Goal: Complete application form: Complete application form

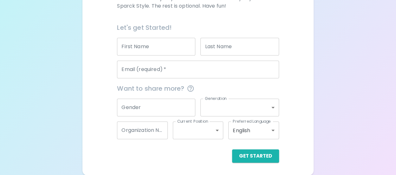
scroll to position [134, 0]
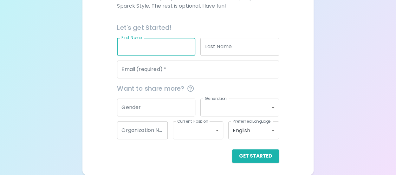
click at [162, 40] on input "First Name" at bounding box center [156, 47] width 78 height 18
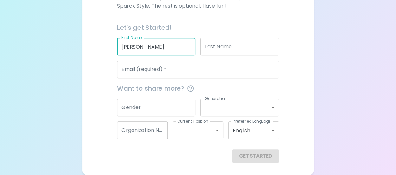
type input "[PERSON_NAME]"
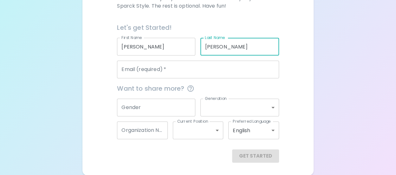
type input "[PERSON_NAME]"
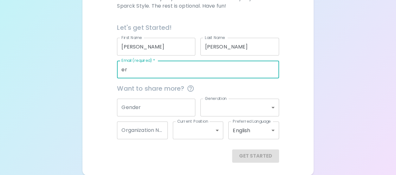
type input "e"
type input "[EMAIL_ADDRESS][DOMAIN_NAME]"
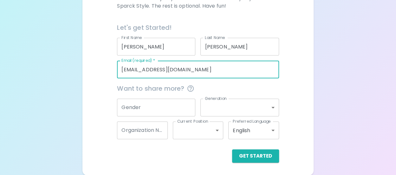
click at [165, 90] on span "Want to share more?" at bounding box center [198, 88] width 162 height 10
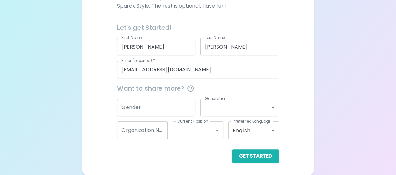
click at [160, 104] on input "Gender" at bounding box center [156, 108] width 78 height 18
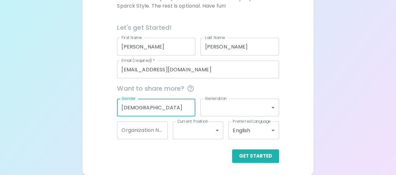
type input "[DEMOGRAPHIC_DATA]"
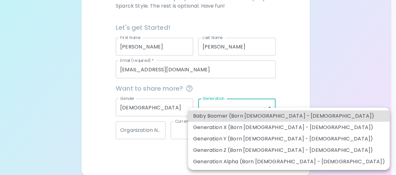
click at [274, 108] on body "Sparck Appreciation Style Quiz We are so excited to work with you to uncover yo…" at bounding box center [198, 20] width 396 height 309
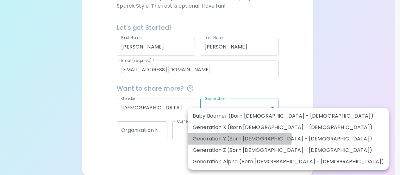
click at [239, 139] on li "Generation Y (Born [DEMOGRAPHIC_DATA] - [DEMOGRAPHIC_DATA])" at bounding box center [288, 138] width 201 height 11
type input "generation_y"
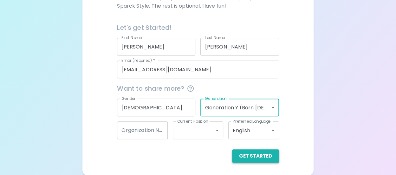
click at [250, 155] on button "Get Started" at bounding box center [255, 155] width 47 height 13
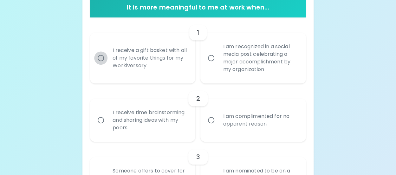
click at [101, 56] on input "I receive a gift basket with all of my favorite things for my Workiversary" at bounding box center [100, 57] width 13 height 13
radio input "true"
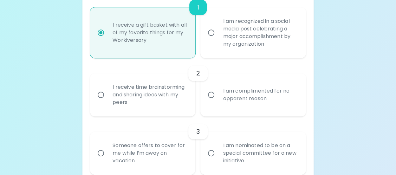
scroll to position [162, 0]
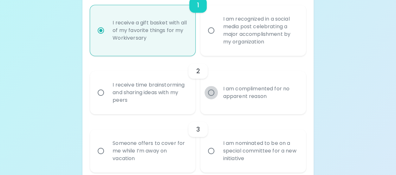
click at [211, 94] on input "I am complimented for no apparent reason" at bounding box center [210, 92] width 13 height 13
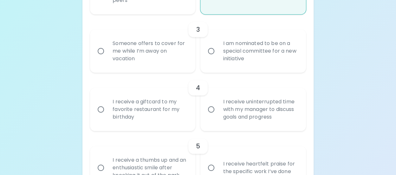
scroll to position [262, 0]
radio input "true"
click at [94, 50] on input "Someone offers to cover for me while I’m away on vacation" at bounding box center [100, 50] width 13 height 13
radio input "false"
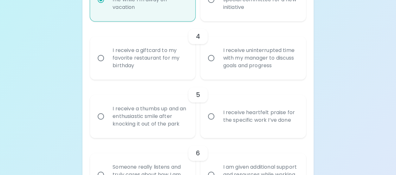
radio input "true"
click at [105, 56] on input "I receive a giftcard to my favorite restaurant for my birthday" at bounding box center [100, 57] width 13 height 13
radio input "false"
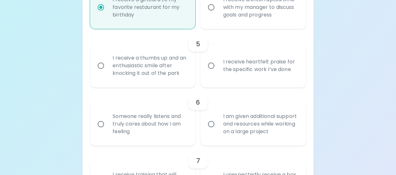
radio input "true"
click at [213, 66] on input "I receive heartfelt praise for the specific work I’ve done" at bounding box center [210, 65] width 13 height 13
radio input "false"
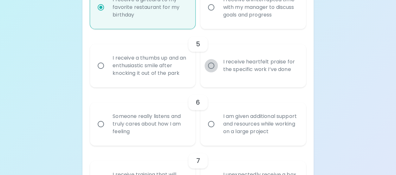
scroll to position [414, 0]
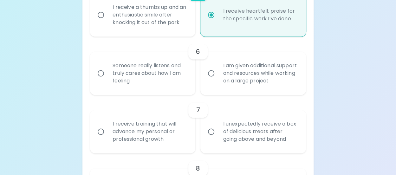
radio input "true"
click at [222, 74] on div "I am given additional support and resources while working on a large project" at bounding box center [260, 73] width 84 height 38
click at [218, 74] on input "I am given additional support and resources while working on a large project" at bounding box center [210, 73] width 13 height 13
radio input "false"
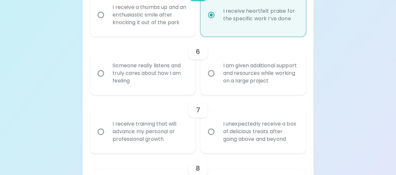
radio input "false"
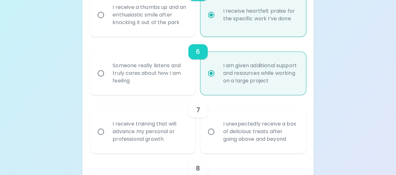
scroll to position [465, 0]
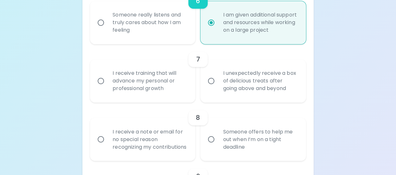
radio input "true"
click at [162, 87] on div "I receive training that will advance my personal or professional growth" at bounding box center [149, 81] width 84 height 38
click at [107, 87] on input "I receive training that will advance my personal or professional growth" at bounding box center [100, 80] width 13 height 13
radio input "false"
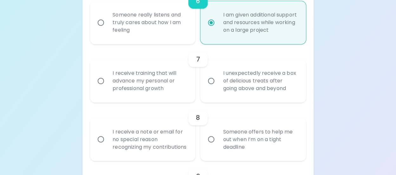
radio input "false"
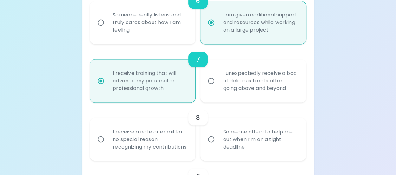
scroll to position [516, 0]
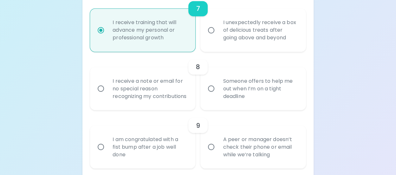
radio input "true"
click at [219, 98] on div "Someone offers to help me out when I’m on a tight deadline" at bounding box center [260, 88] width 84 height 38
click at [218, 95] on input "Someone offers to help me out when I’m on a tight deadline" at bounding box center [210, 88] width 13 height 13
radio input "false"
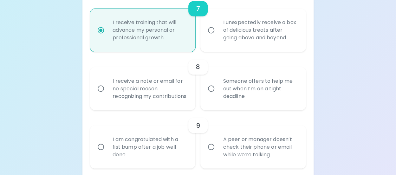
radio input "false"
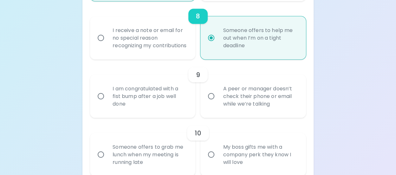
radio input "true"
click at [184, 105] on div "I am congratulated with a fist bump after a job well done" at bounding box center [149, 96] width 84 height 38
click at [107, 103] on input "I am congratulated with a fist bump after a job well done" at bounding box center [100, 95] width 13 height 13
radio input "false"
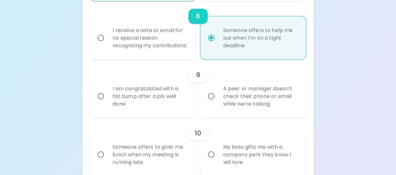
radio input "false"
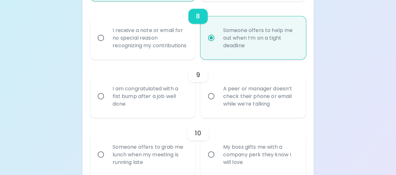
scroll to position [617, 0]
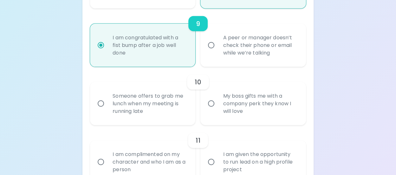
radio input "true"
click at [181, 105] on div "Someone offers to grab me lunch when my meeting is running late" at bounding box center [149, 104] width 84 height 38
click at [107, 105] on input "Someone offers to grab me lunch when my meeting is running late" at bounding box center [100, 103] width 13 height 13
radio input "false"
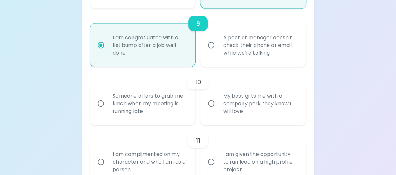
radio input "false"
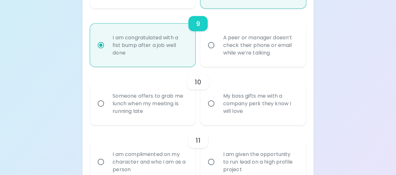
radio input "false"
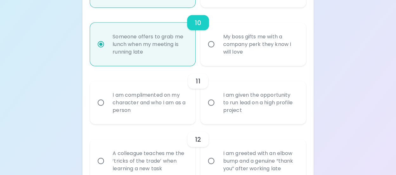
scroll to position [677, 0]
radio input "true"
click at [171, 98] on div "I am complimented on my character and who I am as a person" at bounding box center [149, 102] width 84 height 38
click at [107, 98] on input "I am complimented on my character and who I am as a person" at bounding box center [100, 101] width 13 height 13
radio input "false"
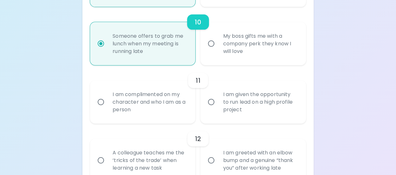
radio input "false"
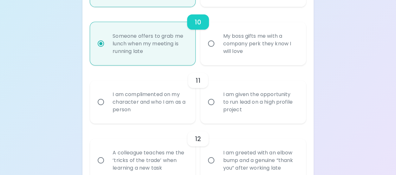
radio input "false"
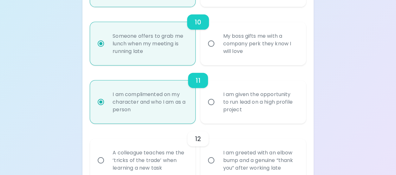
scroll to position [728, 0]
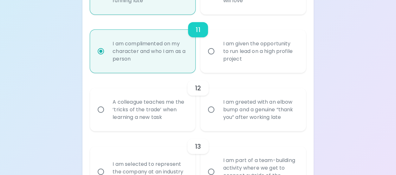
radio input "true"
click at [220, 129] on div "I am greeted with an elbow bump and a genuine “thank you” after working late" at bounding box center [260, 110] width 84 height 38
click at [218, 116] on input "I am greeted with an elbow bump and a genuine “thank you” after working late" at bounding box center [210, 109] width 13 height 13
radio input "false"
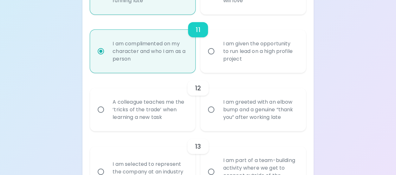
radio input "false"
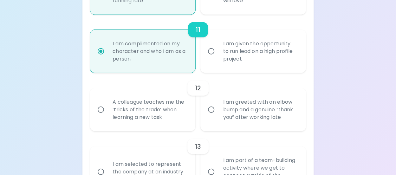
radio input "false"
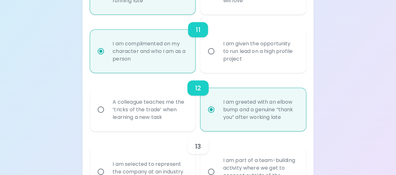
scroll to position [778, 0]
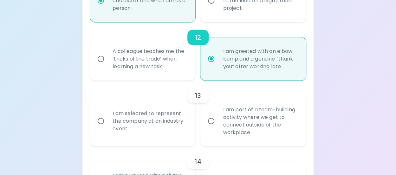
radio input "true"
click at [207, 139] on label "I am part of a team-building activity where we get to connect outside of the wo…" at bounding box center [249, 121] width 105 height 51
click at [207, 128] on input "I am part of a team-building activity where we get to connect outside of the wo…" at bounding box center [210, 120] width 13 height 13
radio input "false"
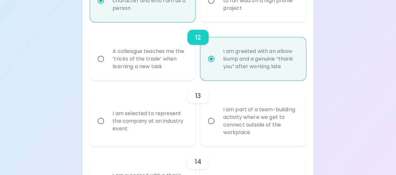
radio input "false"
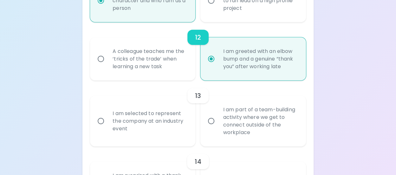
radio input "false"
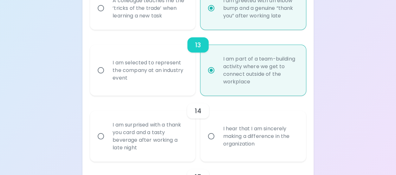
radio input "true"
click at [186, 141] on div "I am surprised with a thank you card and a tasty beverage after working a late …" at bounding box center [149, 136] width 84 height 46
click at [107, 141] on input "I am surprised with a thank you card and a tasty beverage after working a late …" at bounding box center [100, 136] width 13 height 13
radio input "false"
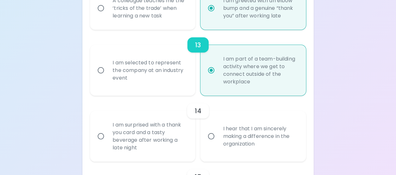
radio input "false"
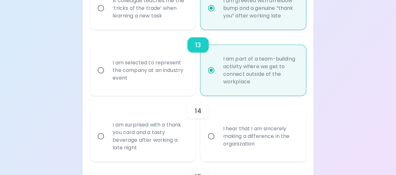
radio input "false"
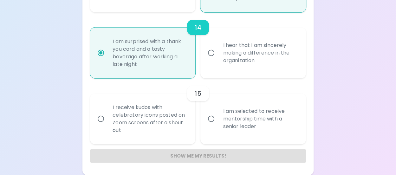
scroll to position [920, 0]
radio input "true"
click at [178, 128] on div "I receive kudos with celebratory icons posted on Zoom screens after a shout out" at bounding box center [149, 119] width 84 height 46
click at [107, 125] on input "I receive kudos with celebratory icons posted on Zoom screens after a shout out" at bounding box center [100, 118] width 13 height 13
radio input "false"
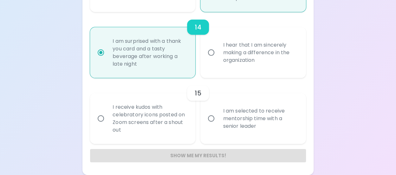
radio input "false"
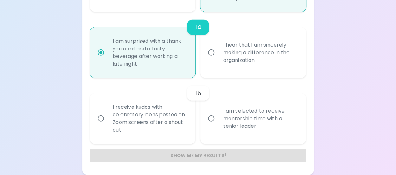
radio input "false"
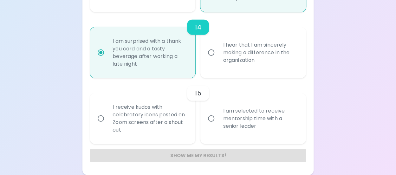
radio input "false"
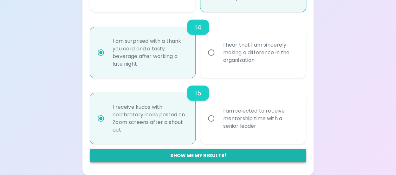
radio input "true"
click at [201, 153] on button "Show me my results!" at bounding box center [198, 155] width 216 height 13
radio input "false"
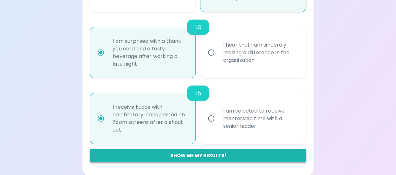
radio input "false"
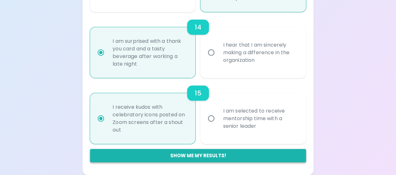
radio input "false"
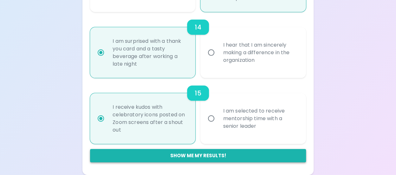
radio input "false"
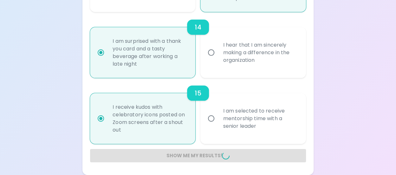
radio input "false"
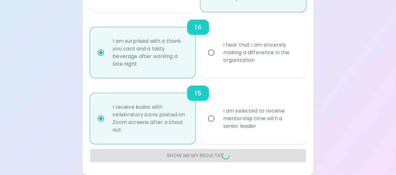
radio input "false"
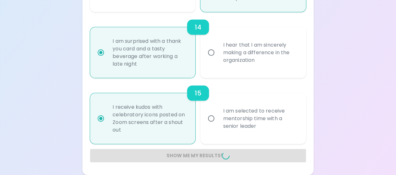
radio input "false"
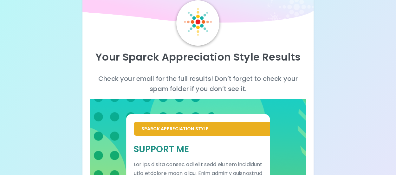
scroll to position [24, 0]
